Goal: Transaction & Acquisition: Subscribe to service/newsletter

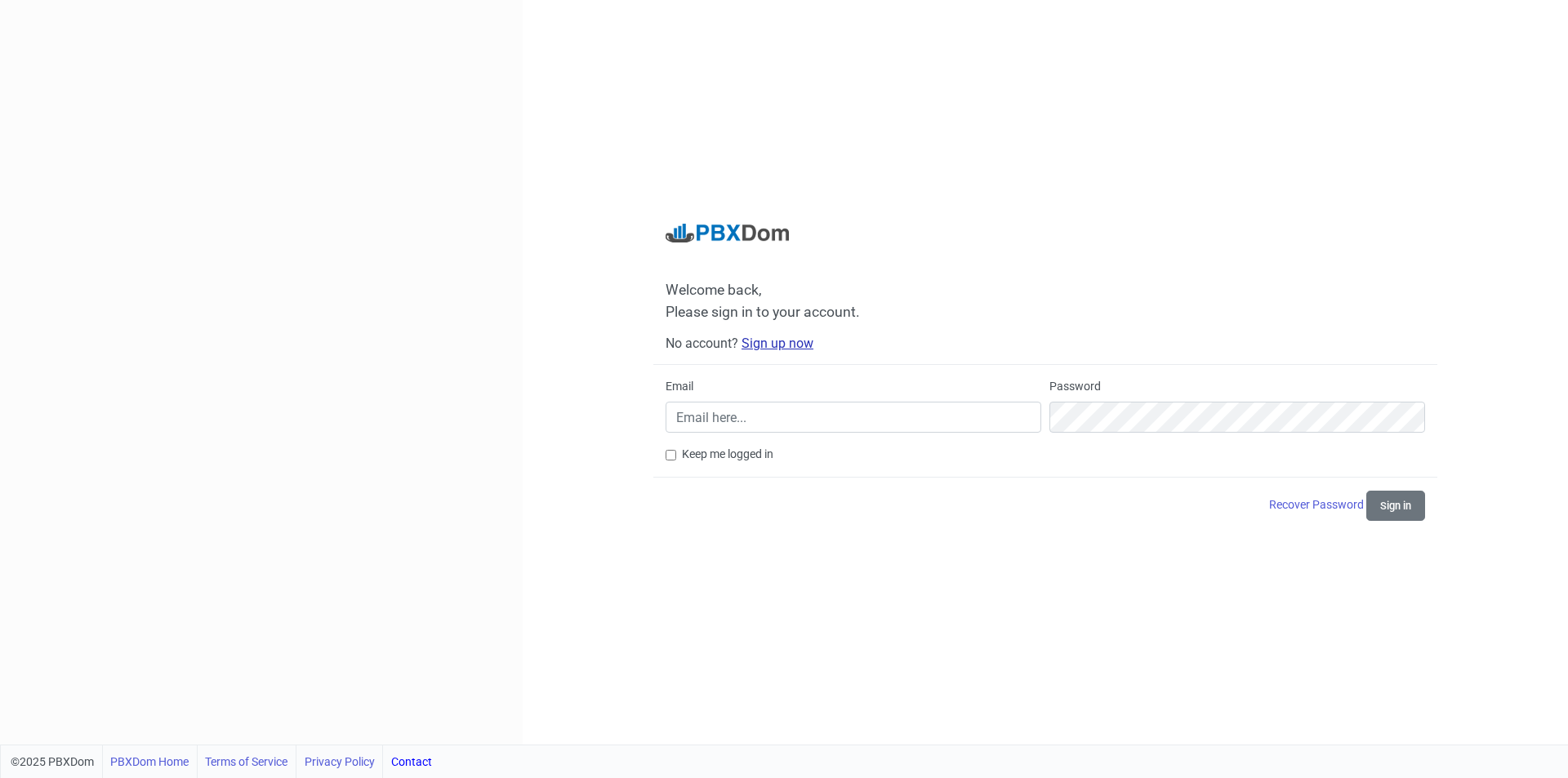
click at [776, 341] on link "Sign up now" at bounding box center [777, 343] width 71 height 16
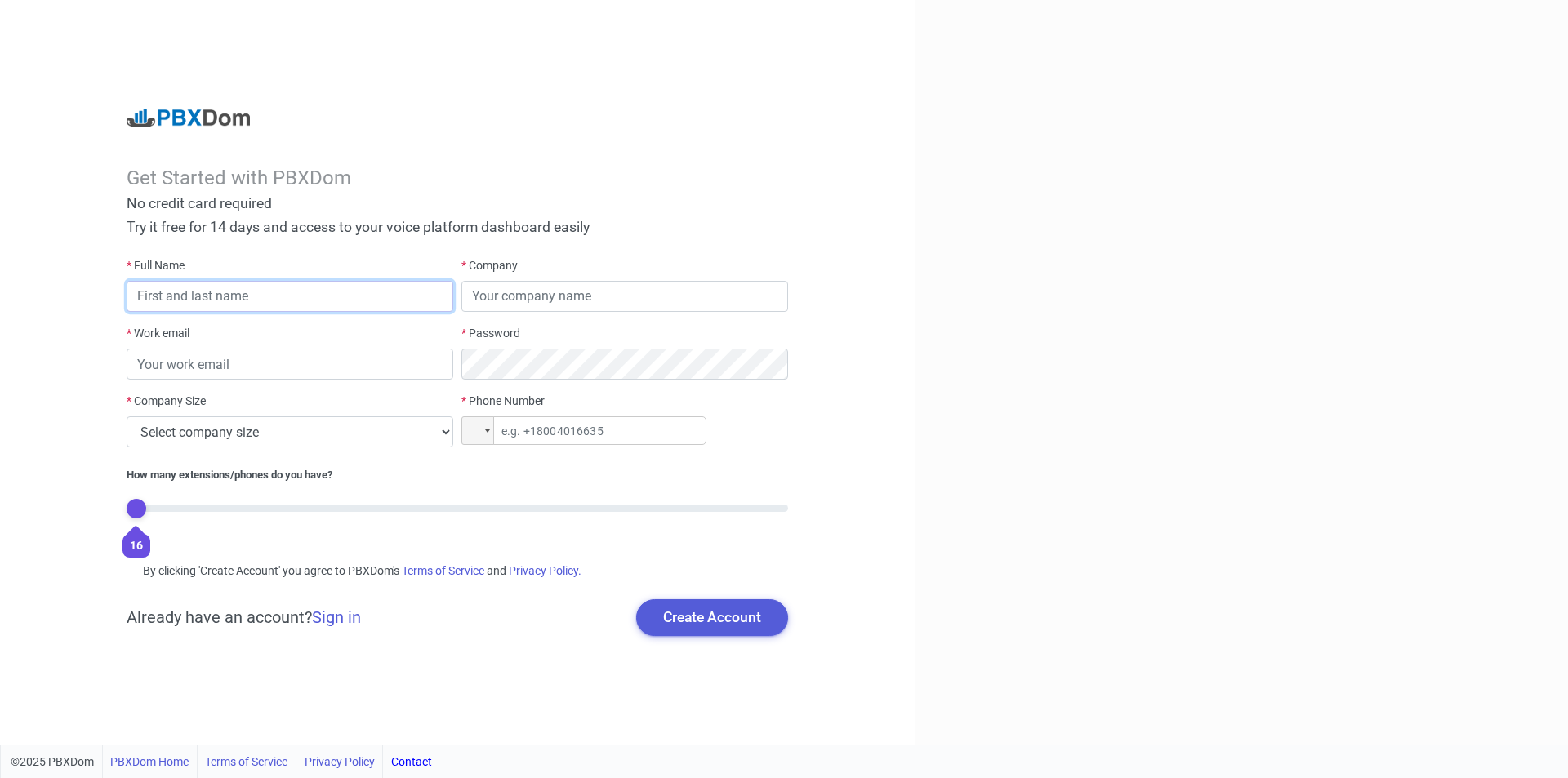
click at [206, 304] on input "text" at bounding box center [289, 296] width 327 height 31
type input "[PERSON_NAME]"
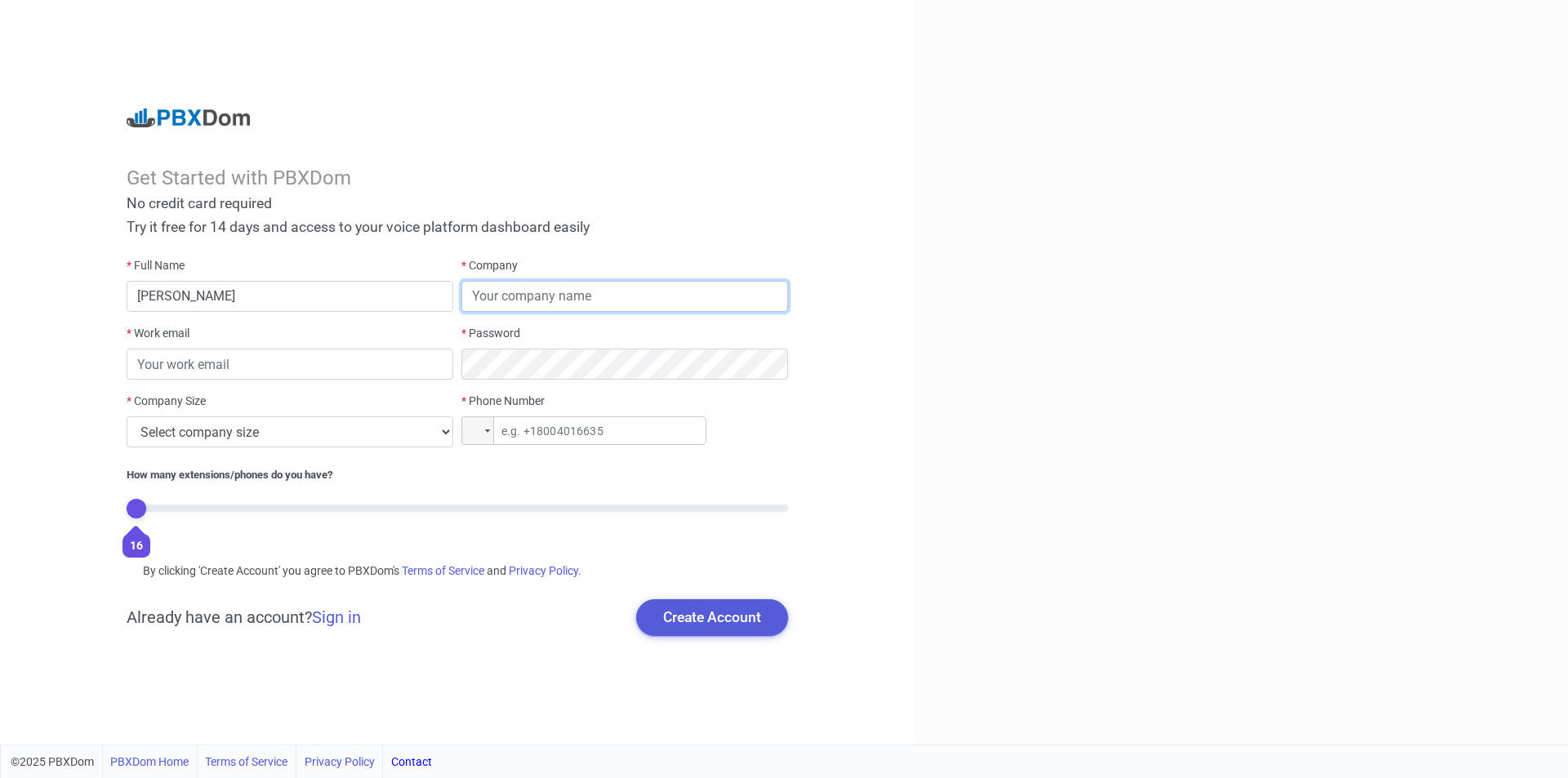
type input "Ablefix"
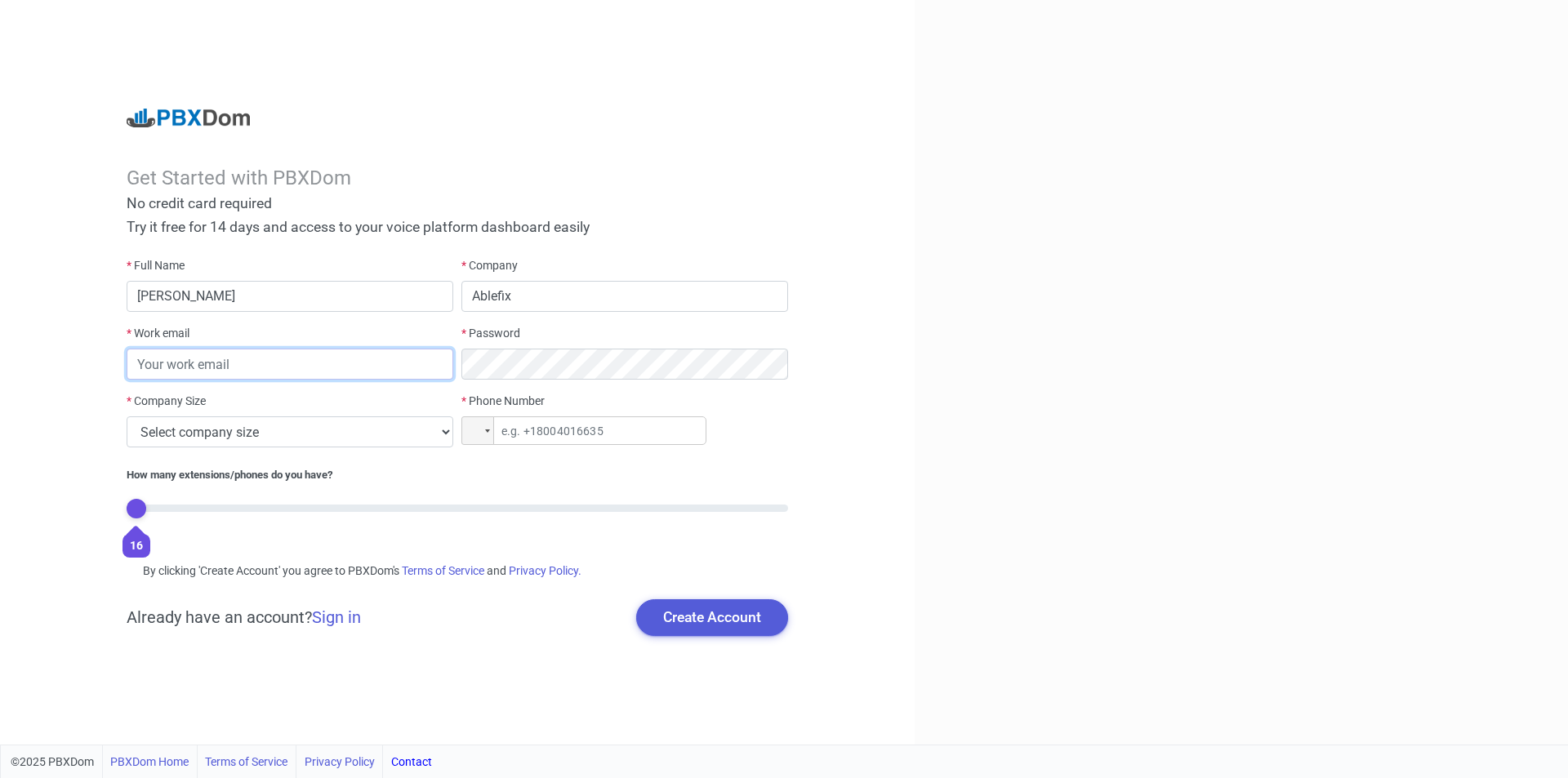
type input "[PERSON_NAME][EMAIL_ADDRESS][DOMAIN_NAME]"
click at [221, 114] on div at bounding box center [188, 118] width 124 height 19
click at [162, 759] on link "PBXDom Home" at bounding box center [150, 761] width 78 height 32
